Goal: Obtain resource: Obtain resource

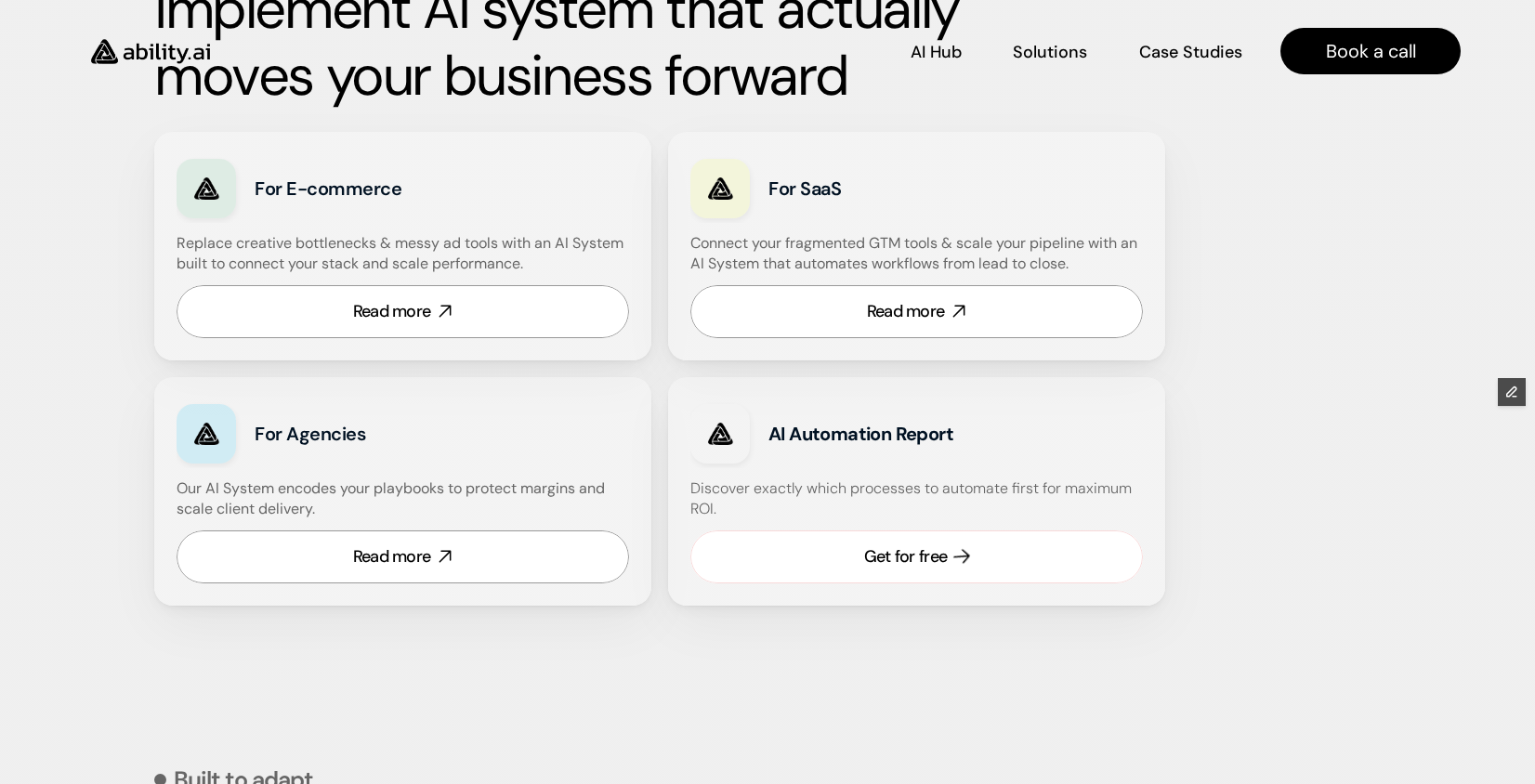
scroll to position [1070, 0]
click at [867, 550] on div "Get for free" at bounding box center [905, 557] width 83 height 23
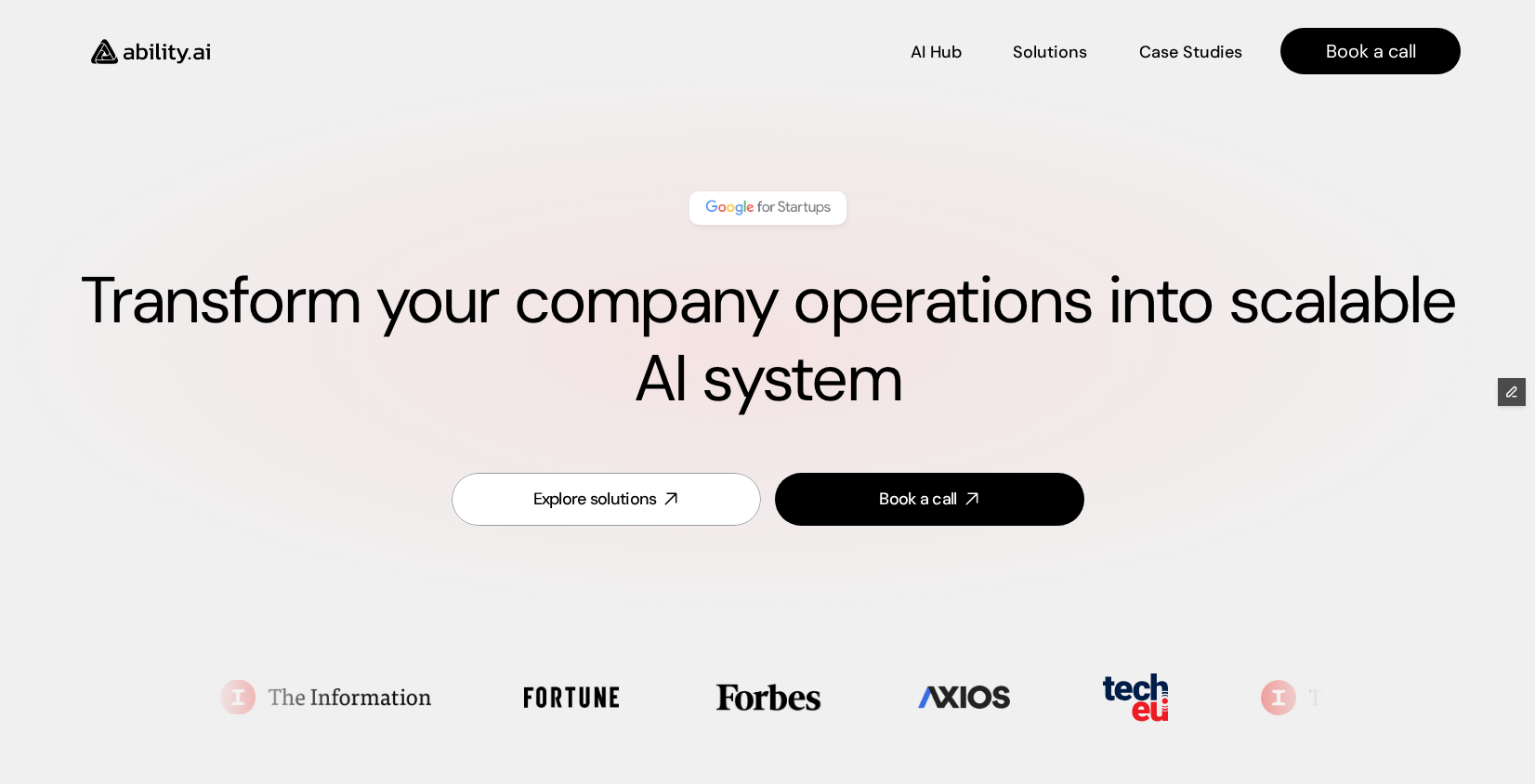
scroll to position [0, 0]
click at [164, 60] on img at bounding box center [150, 51] width 152 height 59
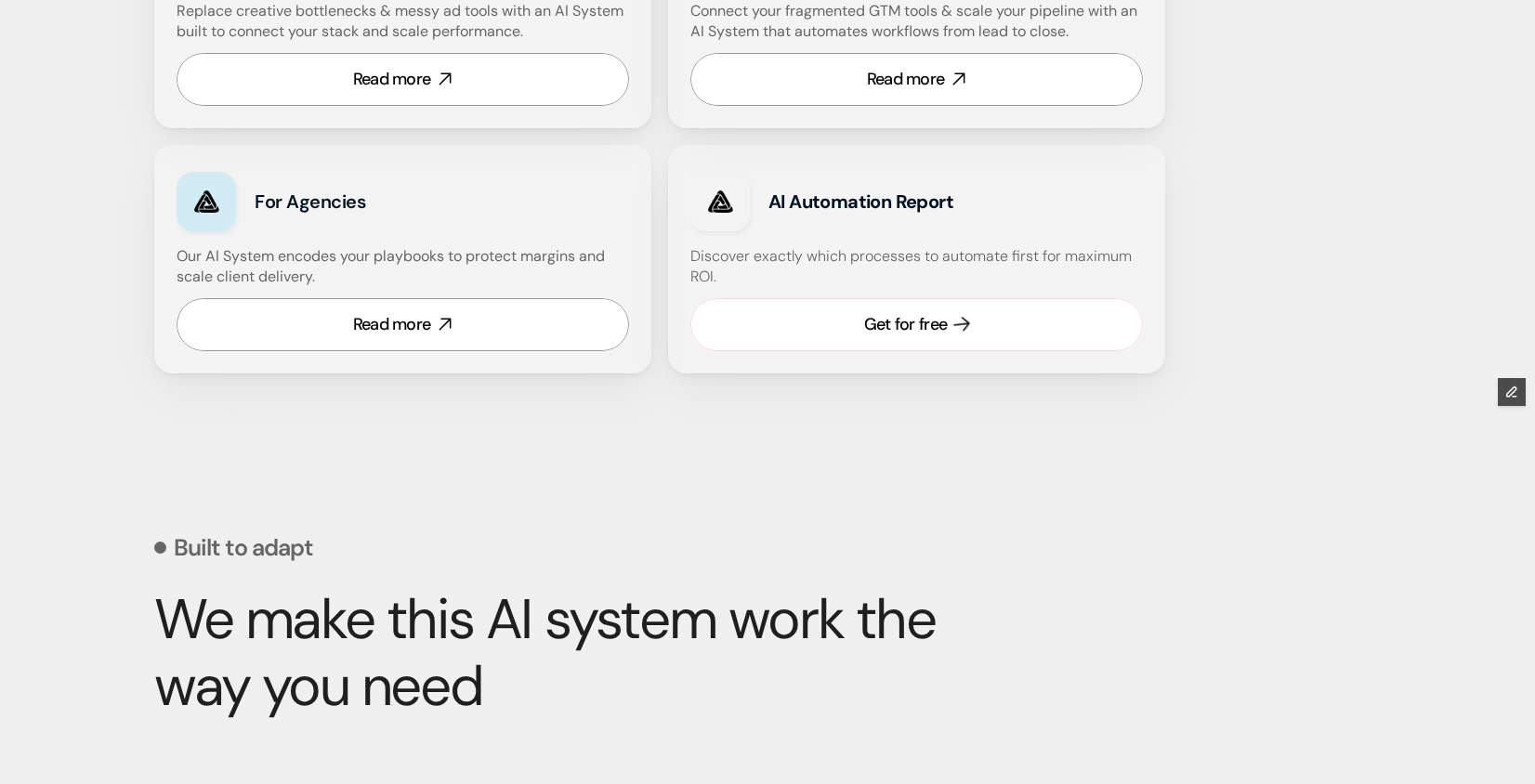
scroll to position [1303, 0]
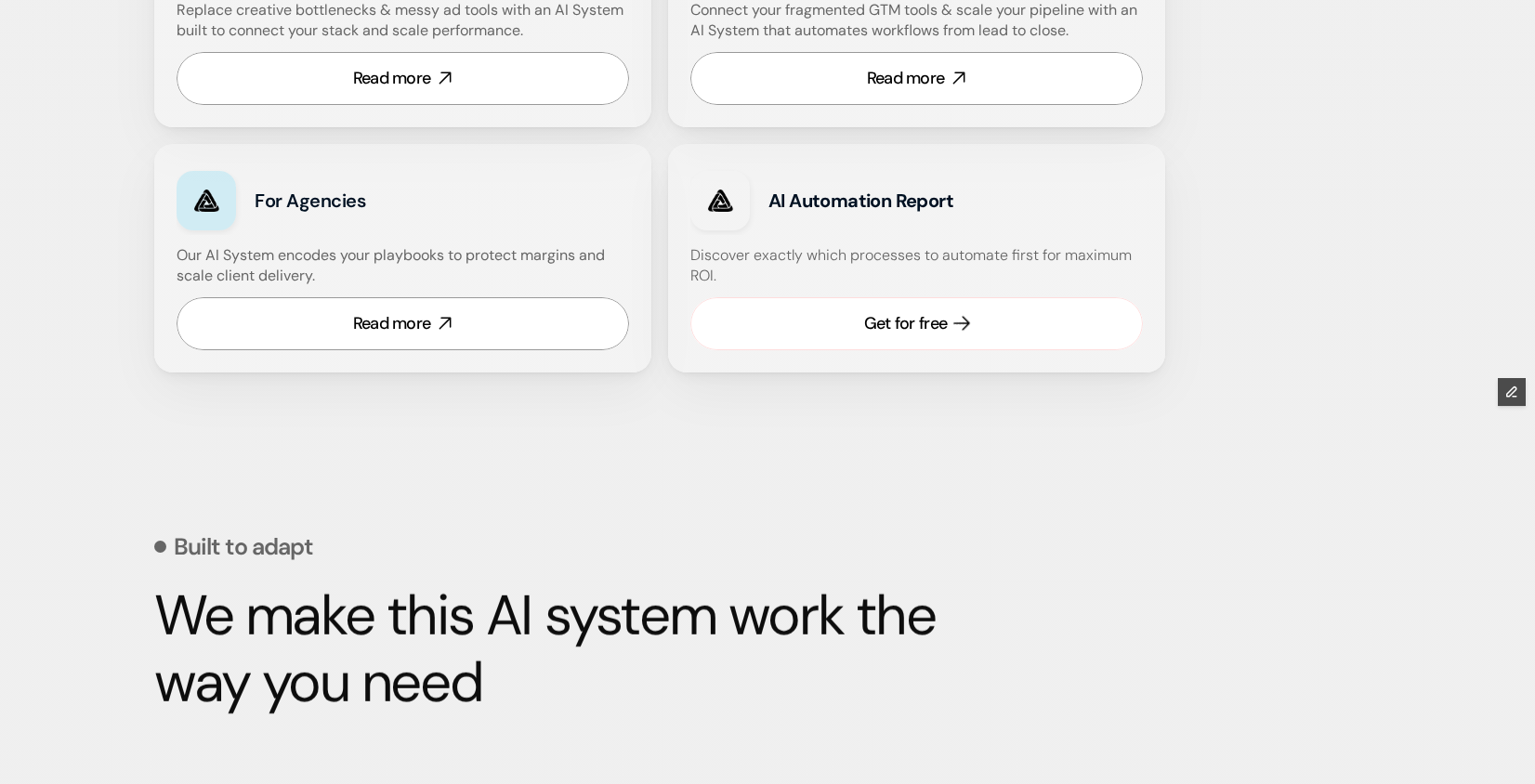
click at [903, 316] on div "Get for free" at bounding box center [905, 323] width 83 height 23
